Goal: Task Accomplishment & Management: Use online tool/utility

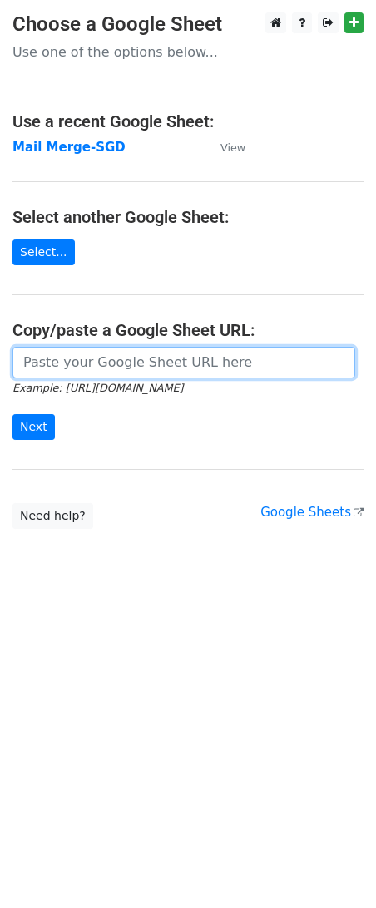
click at [169, 371] on input "url" at bounding box center [183, 363] width 343 height 32
paste input "https://docs.google.com/spreadsheets/d/1jNIuOAK9ubnB9XCiOiTZWoruZzbXrSiWjAIvgOd…"
type input "https://docs.google.com/spreadsheets/d/1jNIuOAK9ubnB9XCiOiTZWoruZzbXrSiWjAIvgOd…"
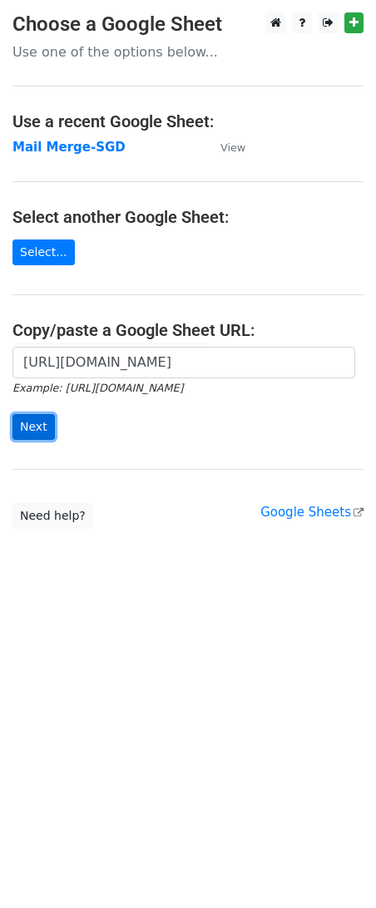
click at [43, 429] on input "Next" at bounding box center [33, 427] width 42 height 26
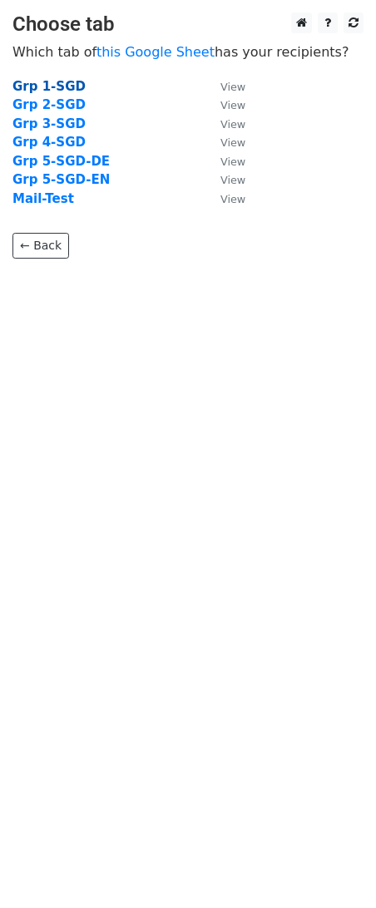
click at [58, 88] on strong "Grp 1-SGD" at bounding box center [48, 86] width 73 height 15
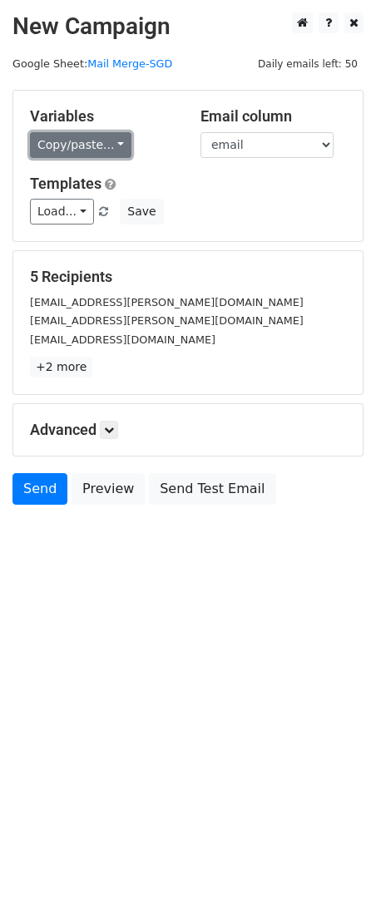
click at [77, 149] on link "Copy/paste..." at bounding box center [80, 145] width 101 height 26
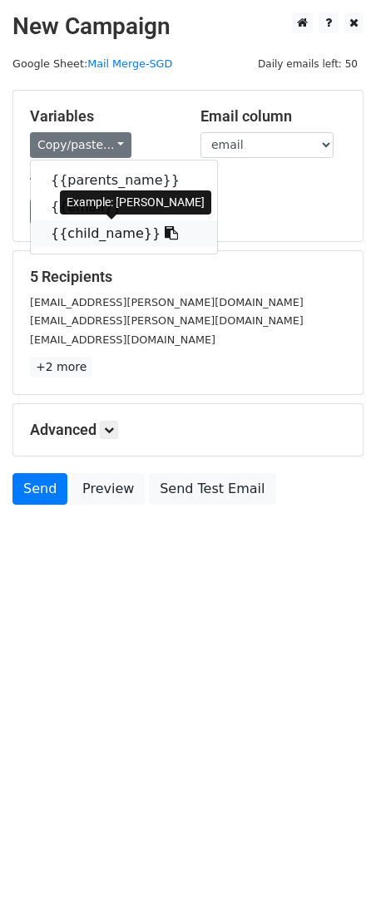
click at [76, 229] on link "{{child_name}}" at bounding box center [124, 233] width 186 height 27
